Goal: Transaction & Acquisition: Purchase product/service

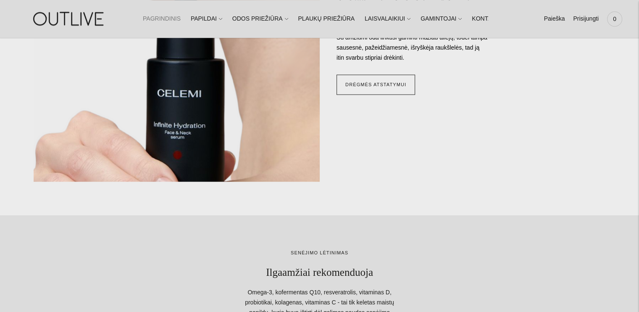
scroll to position [841, 0]
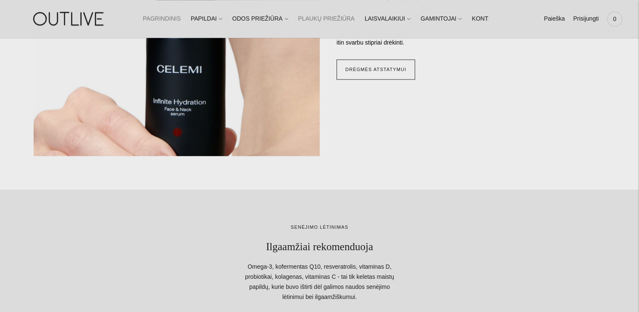
click at [303, 18] on link "PLAUKŲ PRIEŽIŪRA" at bounding box center [326, 19] width 57 height 18
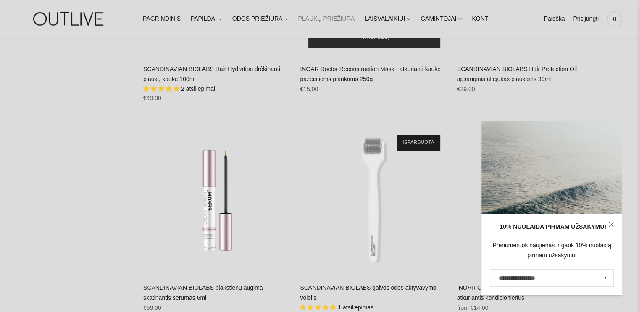
scroll to position [1051, 0]
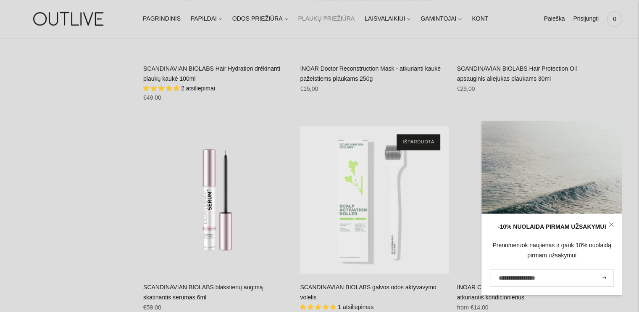
click at [381, 177] on div "SCANDINAVIAN BIOLABS galvos odos aktyvavymo volelis\a" at bounding box center [374, 200] width 148 height 148
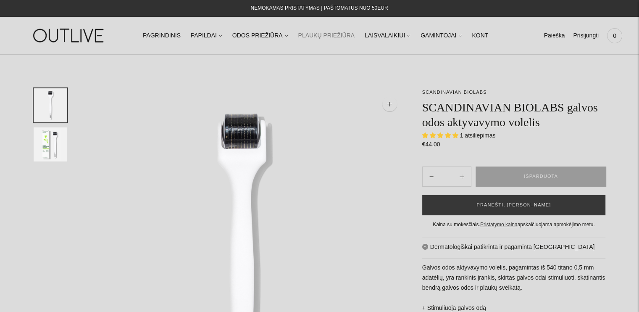
click at [49, 141] on img "Translation missing: en.general.accessibility.image_thumbail" at bounding box center [51, 144] width 34 height 34
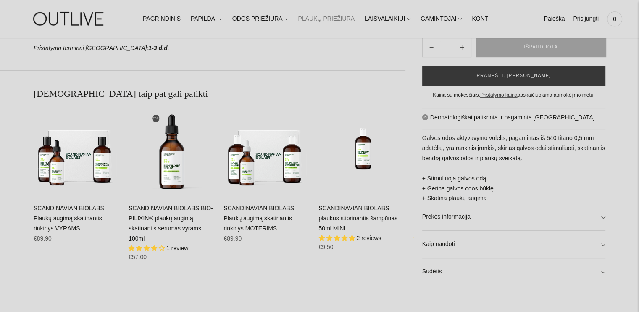
scroll to position [490, 0]
